Goal: Task Accomplishment & Management: Manage account settings

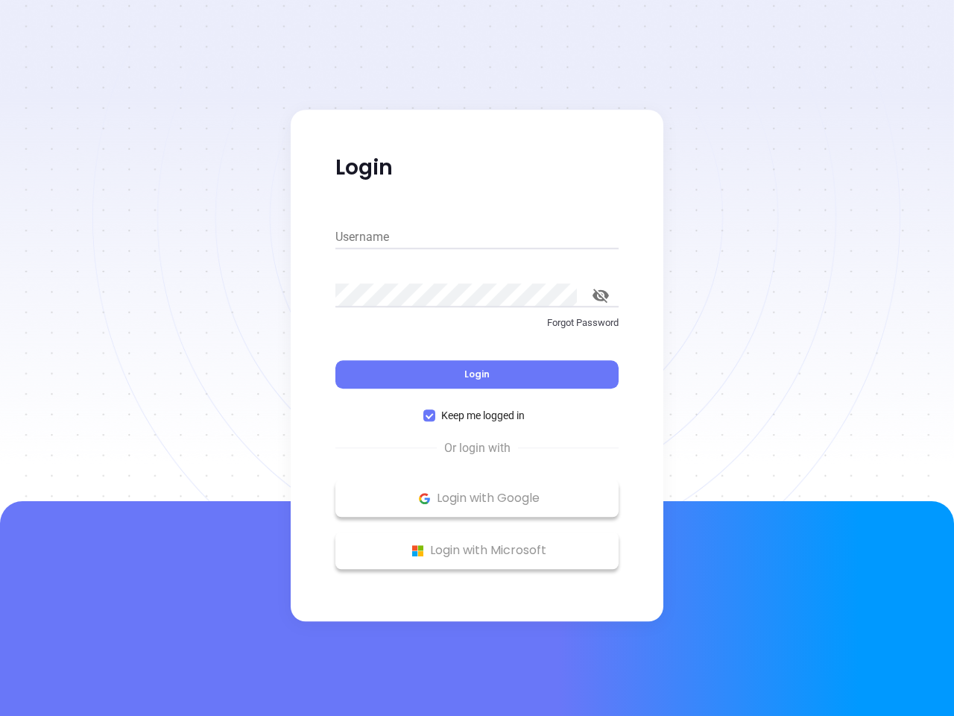
click at [477, 358] on div "Login" at bounding box center [476, 365] width 283 height 46
click at [477, 237] on input "Username" at bounding box center [476, 237] width 283 height 24
click at [601, 295] on icon "toggle password visibility" at bounding box center [601, 295] width 16 height 14
click at [477, 374] on span "Login" at bounding box center [476, 373] width 25 height 13
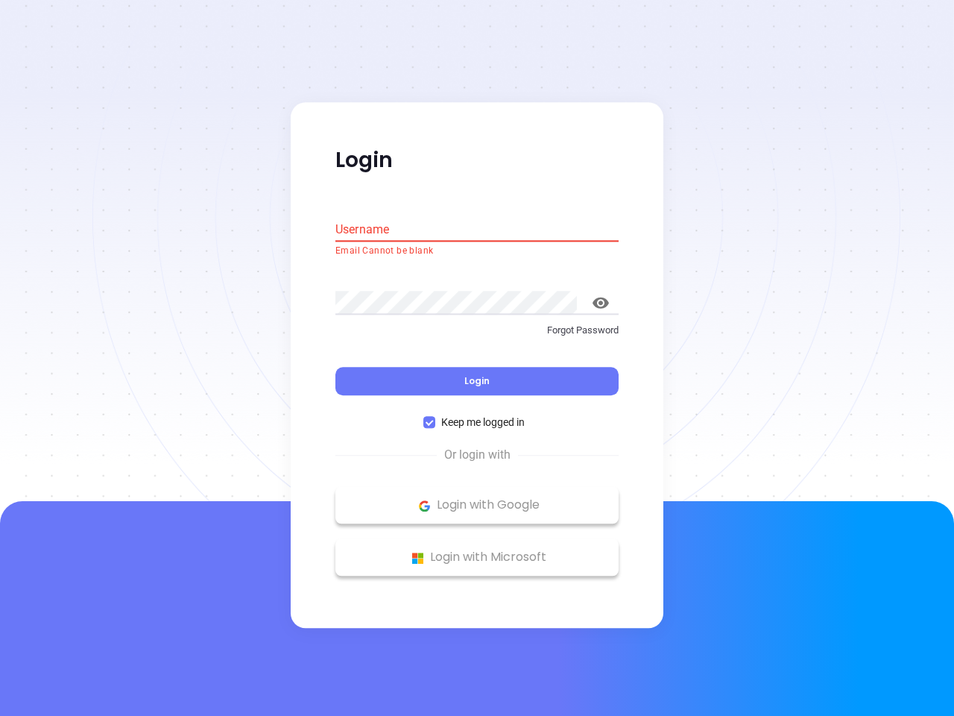
click at [477, 415] on span "Keep me logged in" at bounding box center [482, 422] width 95 height 16
click at [435, 417] on input "Keep me logged in" at bounding box center [429, 423] width 12 height 12
checkbox input "false"
click at [477, 498] on p "Login with Google" at bounding box center [477, 505] width 268 height 22
click at [477, 550] on p "Login with Microsoft" at bounding box center [477, 557] width 268 height 22
